Goal: Contribute content: Add original content to the website for others to see

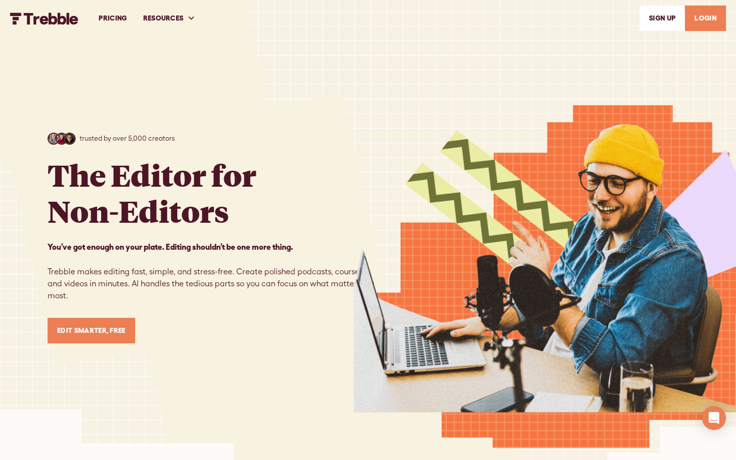
click at [703, 20] on link "LOGIN" at bounding box center [705, 19] width 41 height 26
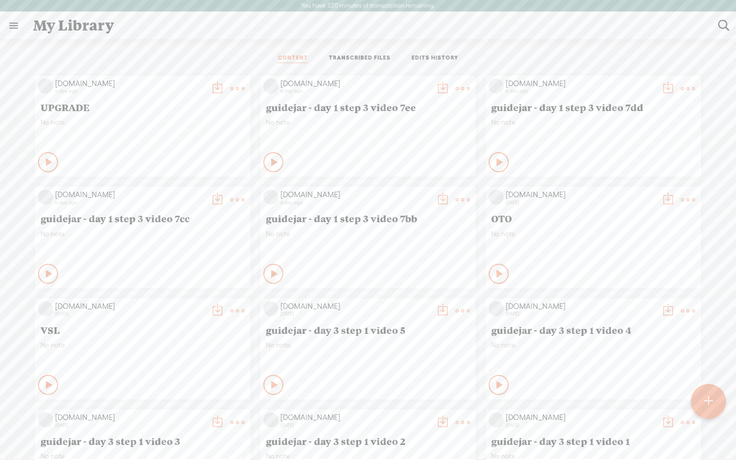
click at [708, 396] on t at bounding box center [708, 401] width 9 height 22
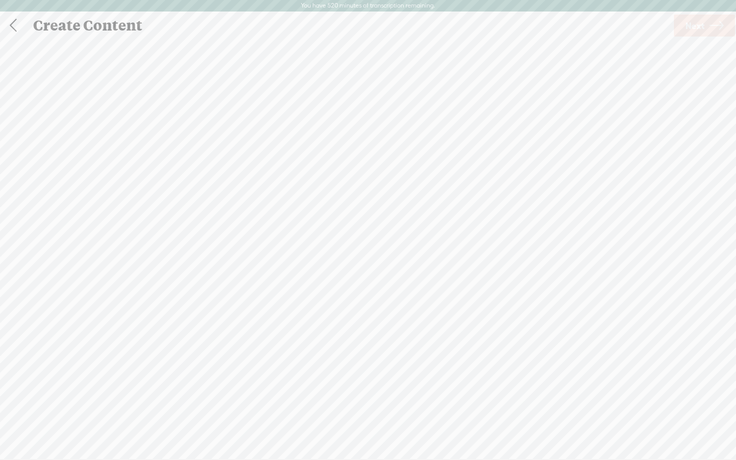
scroll to position [1, 0]
click at [296, 277] on span "browse" at bounding box center [304, 277] width 26 height 9
click at [699, 31] on span "Next" at bounding box center [694, 26] width 19 height 26
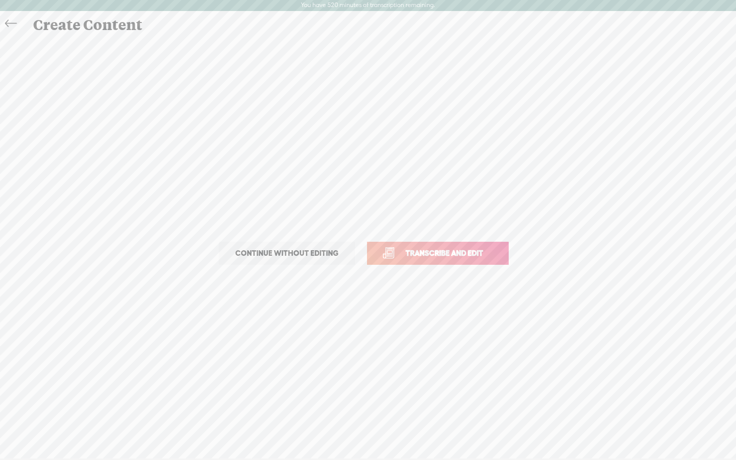
click at [425, 252] on span "Transcribe and edit" at bounding box center [444, 253] width 99 height 12
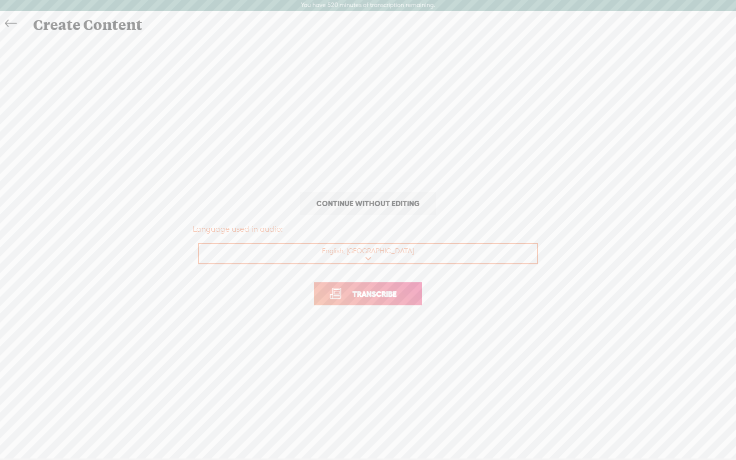
click at [357, 297] on span "Transcribe" at bounding box center [374, 294] width 65 height 12
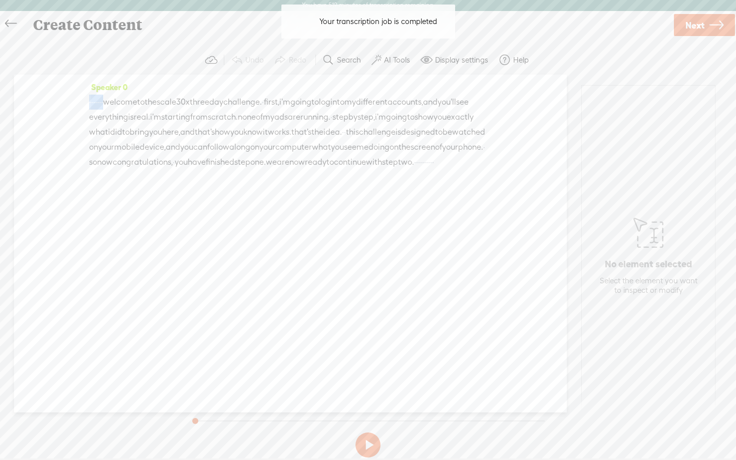
drag, startPoint x: 127, startPoint y: 102, endPoint x: 54, endPoint y: 104, distance: 73.1
click at [54, 104] on div "Speaker 0 · · · · · · · welcome to the scale 30 x three day challenge. · first,…" at bounding box center [290, 244] width 552 height 338
click at [405, 59] on label "AI Tools" at bounding box center [397, 60] width 26 height 10
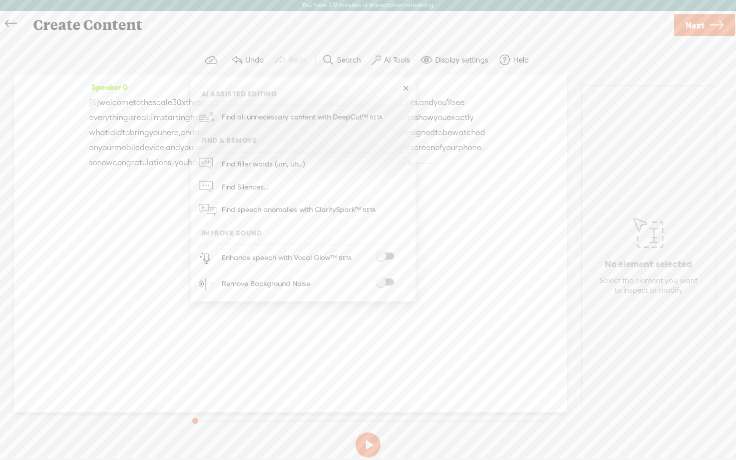
click at [390, 253] on span at bounding box center [385, 256] width 18 height 7
click at [390, 284] on span at bounding box center [385, 283] width 18 height 7
click at [695, 31] on span "Next" at bounding box center [694, 26] width 19 height 26
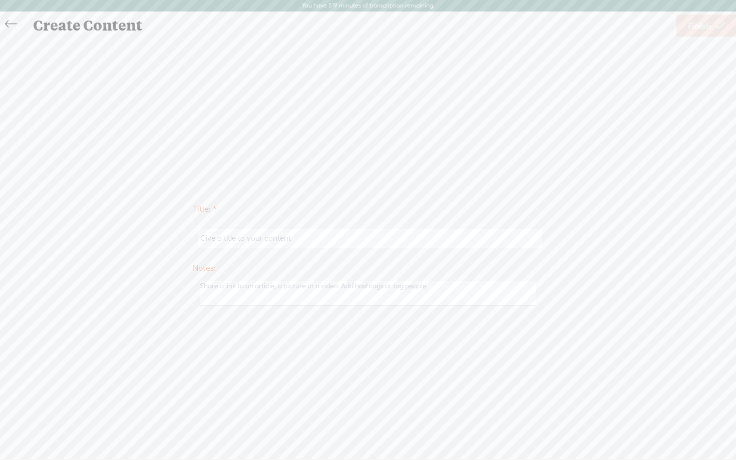
click at [298, 237] on input "text" at bounding box center [369, 239] width 343 height 20
click at [266, 240] on input "g" at bounding box center [369, 239] width 343 height 20
click at [348, 232] on input "g" at bounding box center [369, 239] width 343 height 20
click at [336, 240] on input "g" at bounding box center [369, 239] width 343 height 20
click at [259, 241] on input "guidejar - day 1 step 2 video 18" at bounding box center [369, 239] width 343 height 20
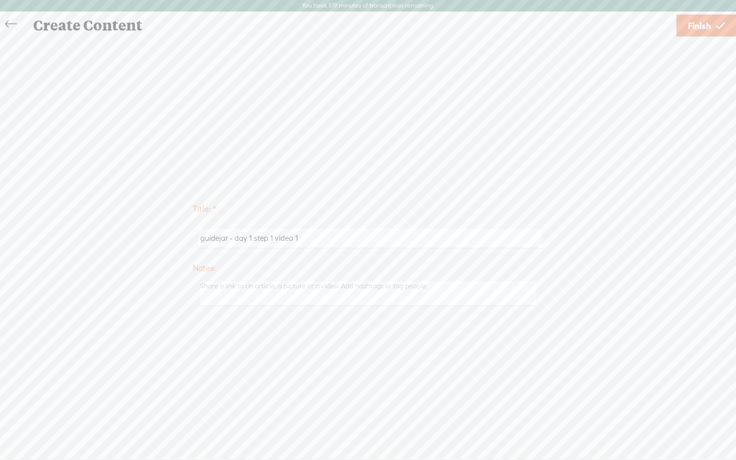
type input "guidejar - day 1 step 1 video 1"
click at [557, 152] on div "Title: * guidejar - day 1 step 1 video 1 Notes: Save as a draft content Publish…" at bounding box center [368, 253] width 716 height 431
click at [695, 30] on span "Finish" at bounding box center [699, 26] width 23 height 26
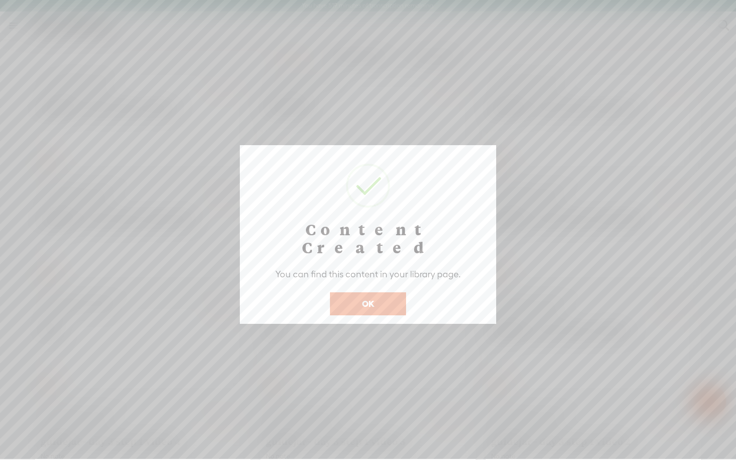
click at [359, 292] on button "OK" at bounding box center [368, 303] width 76 height 23
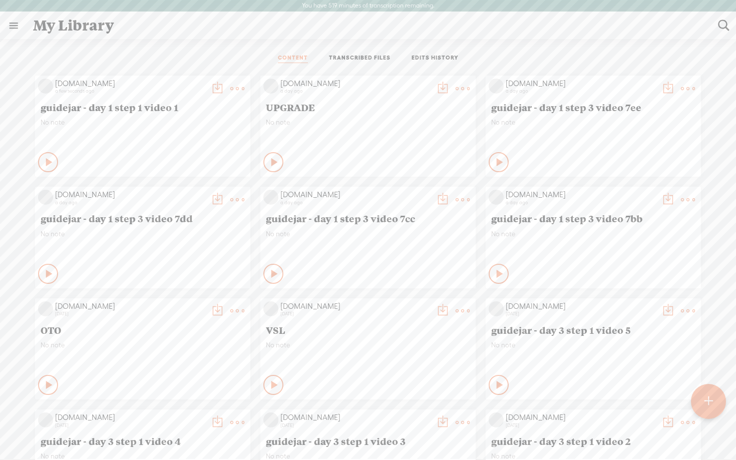
click at [45, 162] on icon at bounding box center [50, 162] width 10 height 10
click at [216, 88] on t at bounding box center [217, 89] width 14 height 14
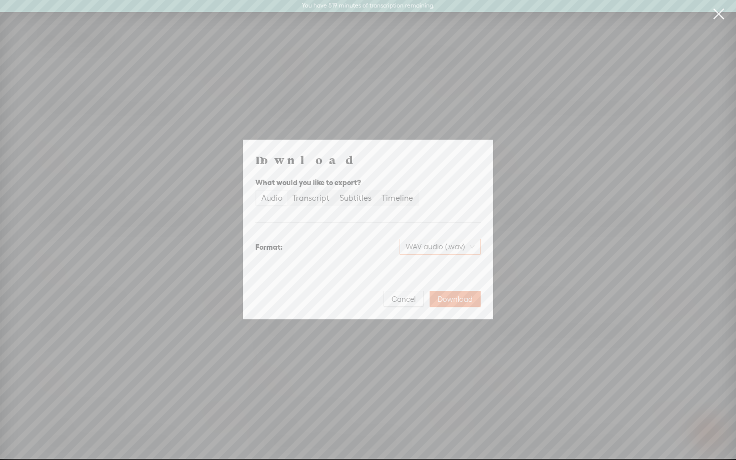
click at [458, 251] on span "WAV audio (.wav)" at bounding box center [439, 246] width 69 height 15
click at [431, 271] on div "MP3 audio (.mp3)" at bounding box center [432, 268] width 82 height 10
click at [456, 300] on span "Download" at bounding box center [454, 299] width 35 height 10
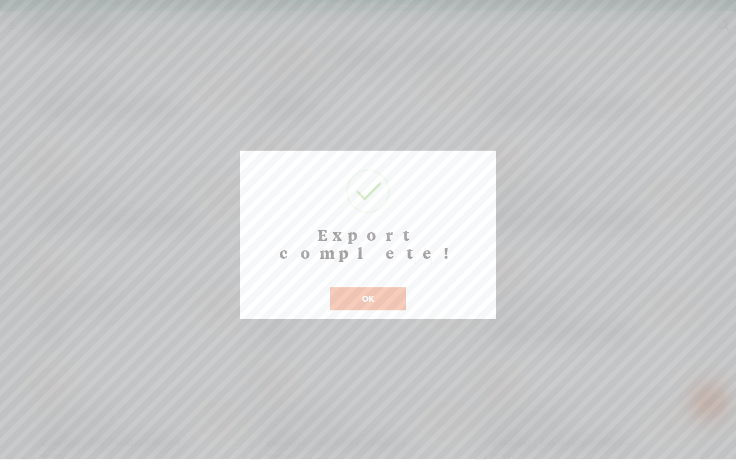
click at [380, 290] on button "OK" at bounding box center [368, 298] width 76 height 23
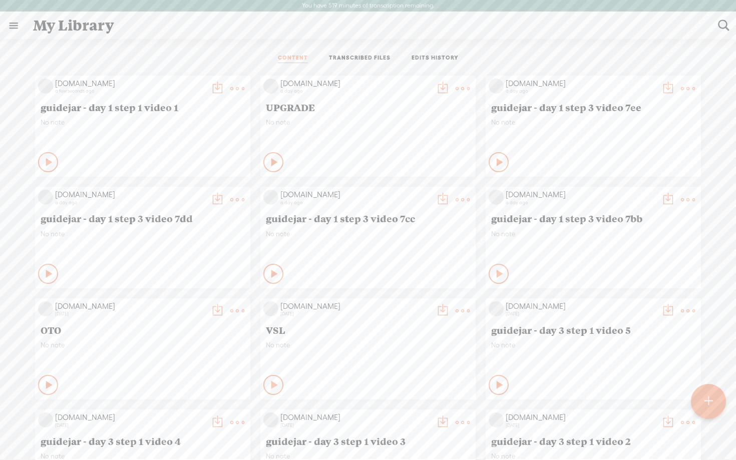
click at [710, 407] on t at bounding box center [708, 401] width 9 height 22
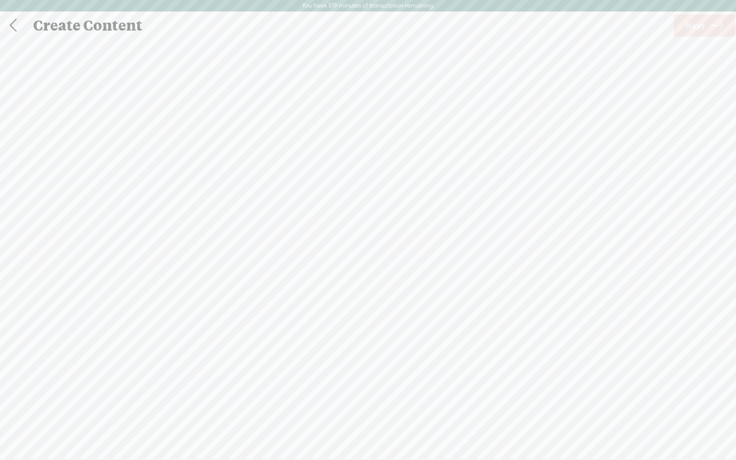
scroll to position [1, 0]
click at [343, 269] on span "Click to browse , or drag & drop your audio or video file here (File duration m…" at bounding box center [367, 282] width 217 height 29
click at [679, 35] on link "Next" at bounding box center [703, 25] width 61 height 22
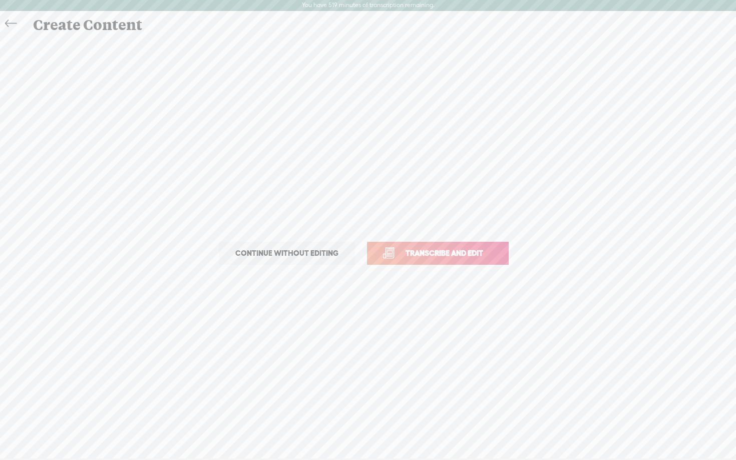
click at [458, 244] on link "Transcribe and edit" at bounding box center [438, 253] width 142 height 23
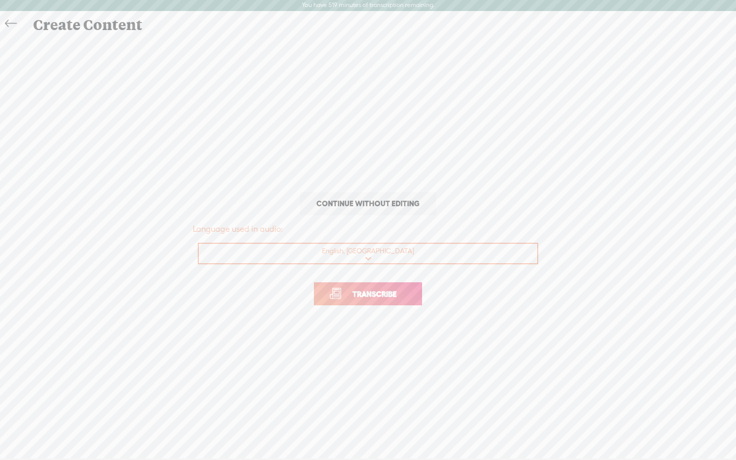
click at [379, 303] on link "Transcribe" at bounding box center [368, 293] width 108 height 23
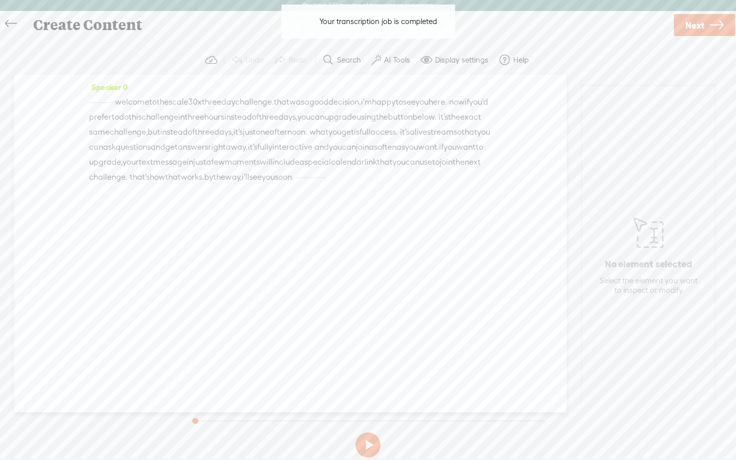
drag, startPoint x: 157, startPoint y: 100, endPoint x: 40, endPoint y: 102, distance: 117.1
click at [40, 102] on div "Speaker 0 · · · · · · · · · · · · · welcome to the scale 30 x three day challen…" at bounding box center [290, 244] width 552 height 338
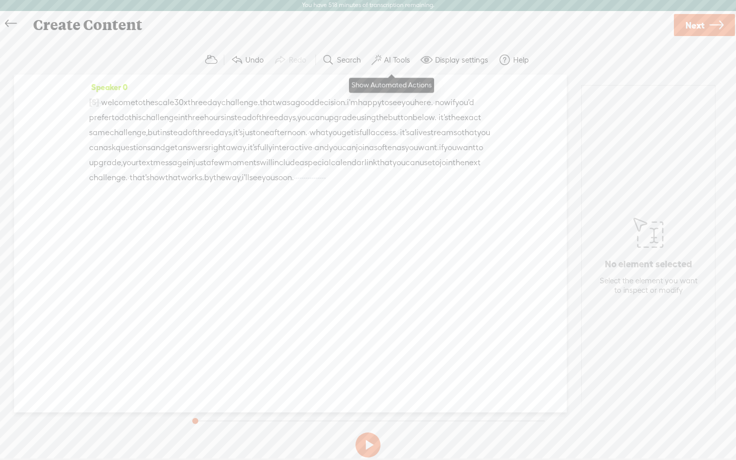
click at [376, 57] on span at bounding box center [376, 60] width 10 height 12
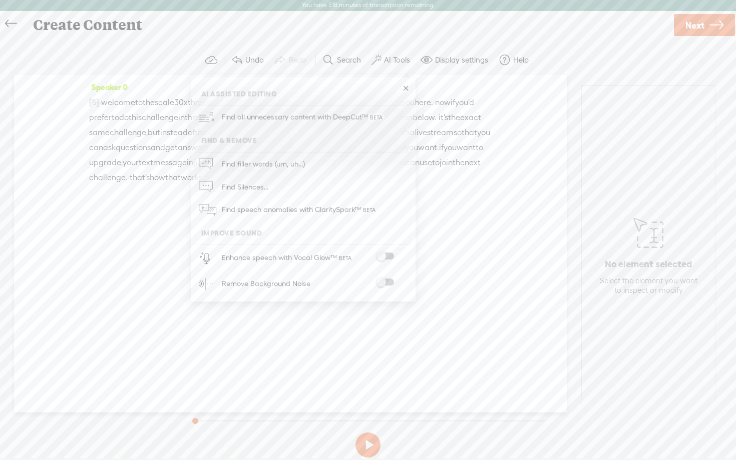
click at [386, 253] on span at bounding box center [385, 256] width 18 height 7
click at [388, 283] on span at bounding box center [385, 283] width 18 height 7
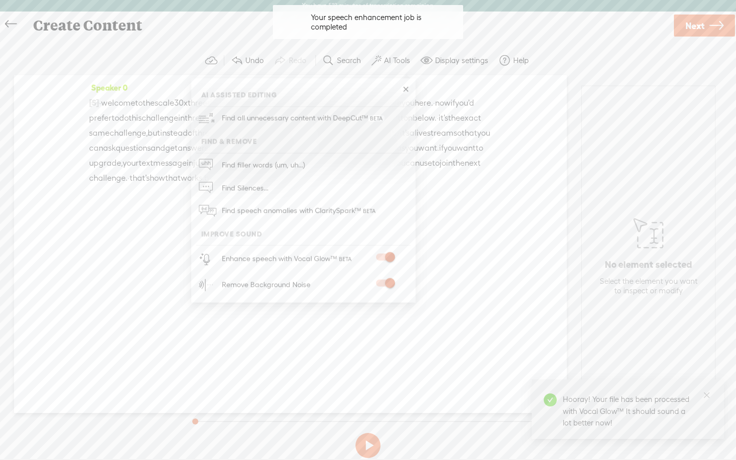
click at [643, 33] on div "Create Content" at bounding box center [349, 26] width 646 height 26
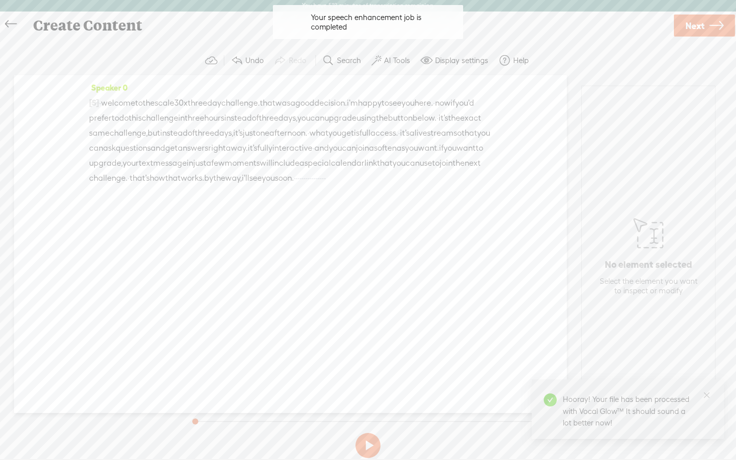
click at [704, 29] on link "Next" at bounding box center [703, 26] width 61 height 22
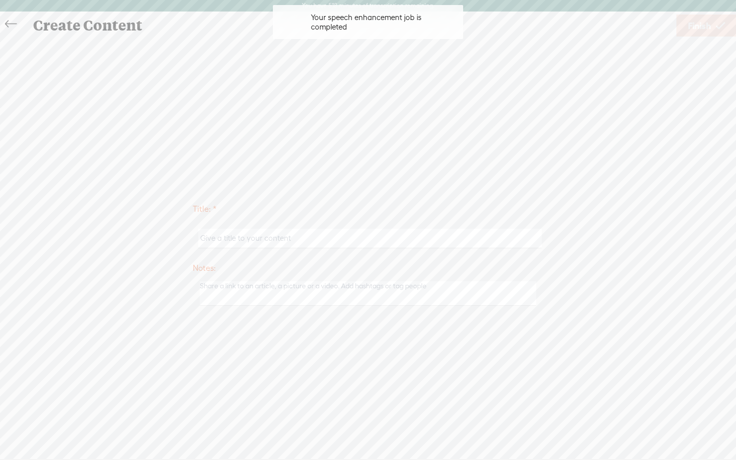
click at [286, 241] on input "text" at bounding box center [369, 239] width 343 height 20
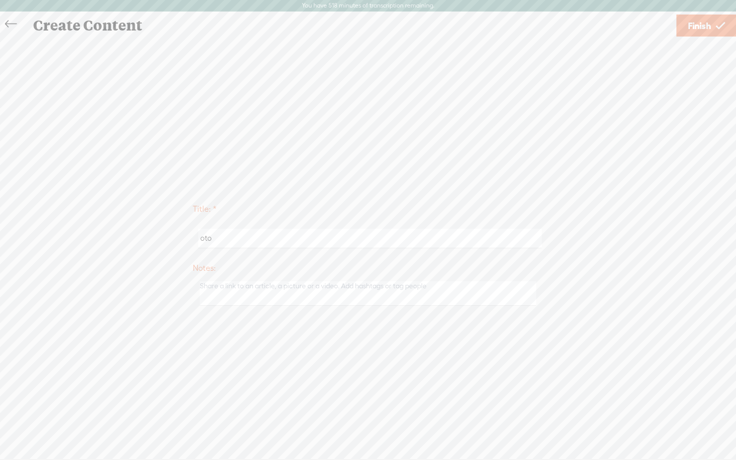
type input "oto"
click at [717, 29] on icon at bounding box center [720, 26] width 9 height 26
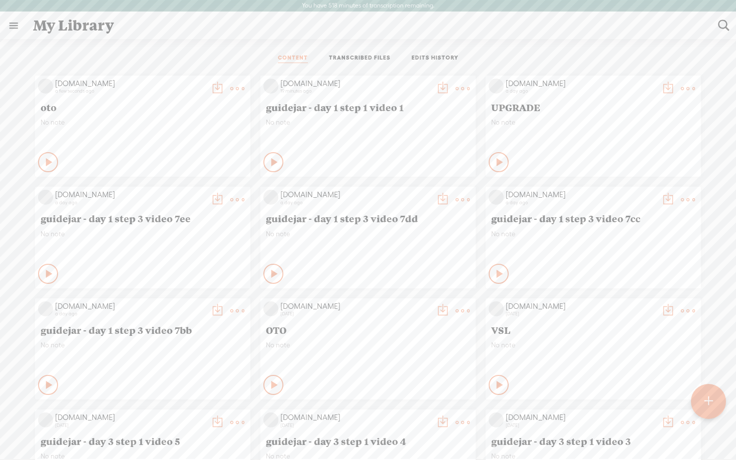
click at [51, 163] on icon at bounding box center [50, 162] width 10 height 10
click at [215, 87] on t at bounding box center [217, 89] width 14 height 14
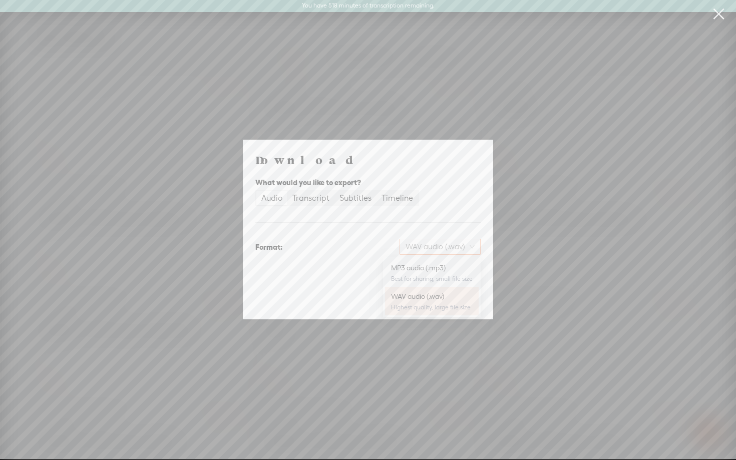
click at [434, 244] on span "WAV audio (.wav)" at bounding box center [439, 246] width 69 height 15
click at [428, 260] on div "MP3 audio (.mp3) Best for sharing, small file size" at bounding box center [432, 273] width 94 height 28
click at [454, 299] on span "Download" at bounding box center [454, 299] width 35 height 10
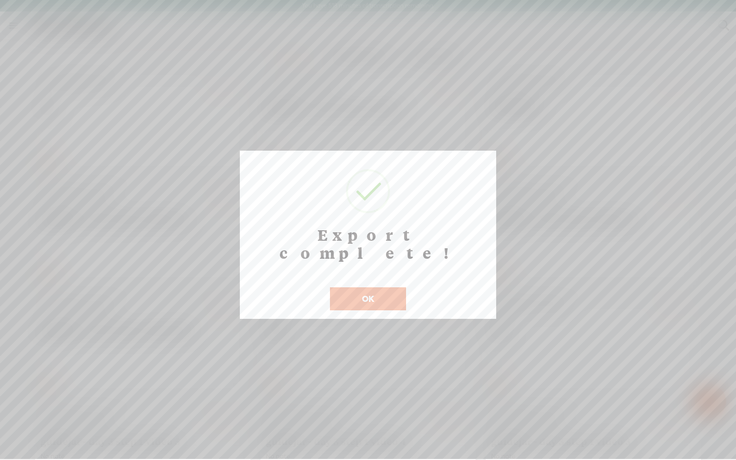
click at [454, 299] on div "Export complete! ! Not valid! Cancel OK" at bounding box center [368, 235] width 256 height 168
click at [387, 287] on button "OK" at bounding box center [368, 298] width 76 height 23
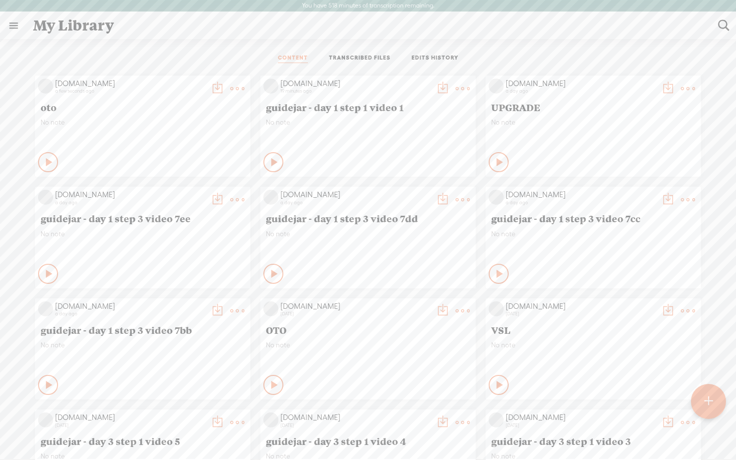
click at [624, 61] on div "CONTENT TRANSCRIBED FILES EDITS HISTORY" at bounding box center [368, 59] width 721 height 24
